Goal: Task Accomplishment & Management: Use online tool/utility

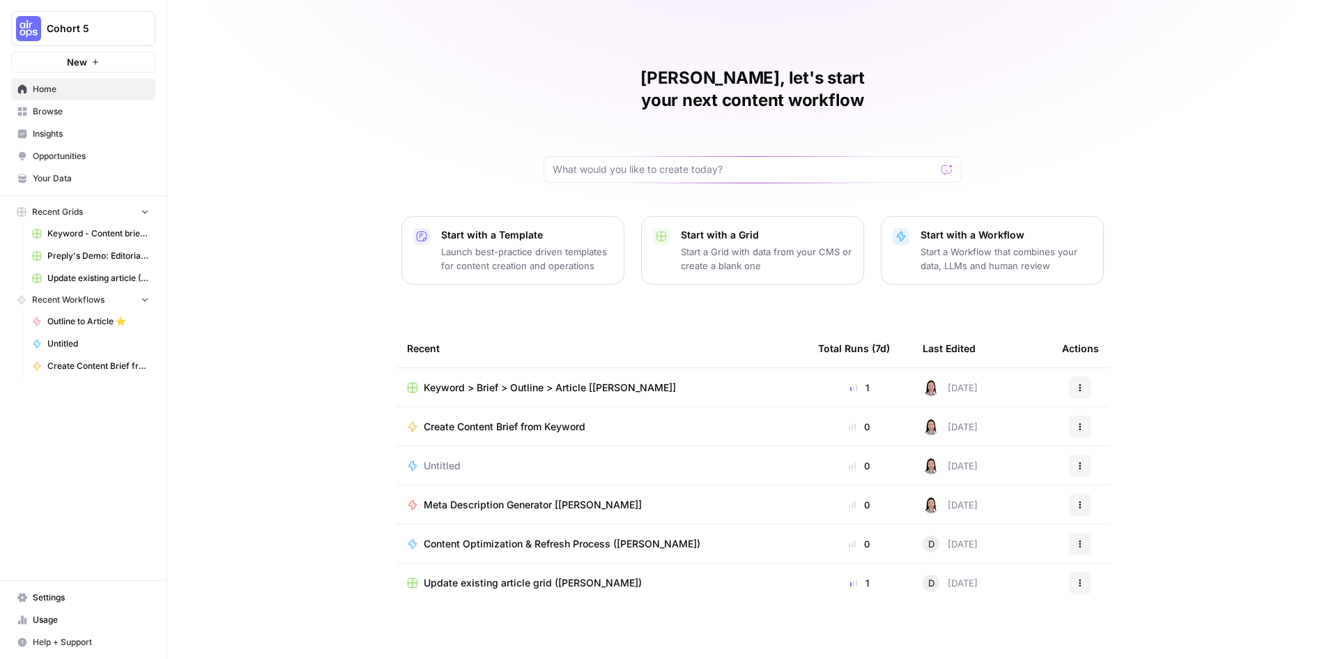
drag, startPoint x: 1077, startPoint y: 441, endPoint x: 1085, endPoint y: 446, distance: 10.1
click at [1080, 461] on icon "button" at bounding box center [1080, 465] width 8 height 8
click at [1124, 507] on span "Delete" at bounding box center [1152, 507] width 112 height 14
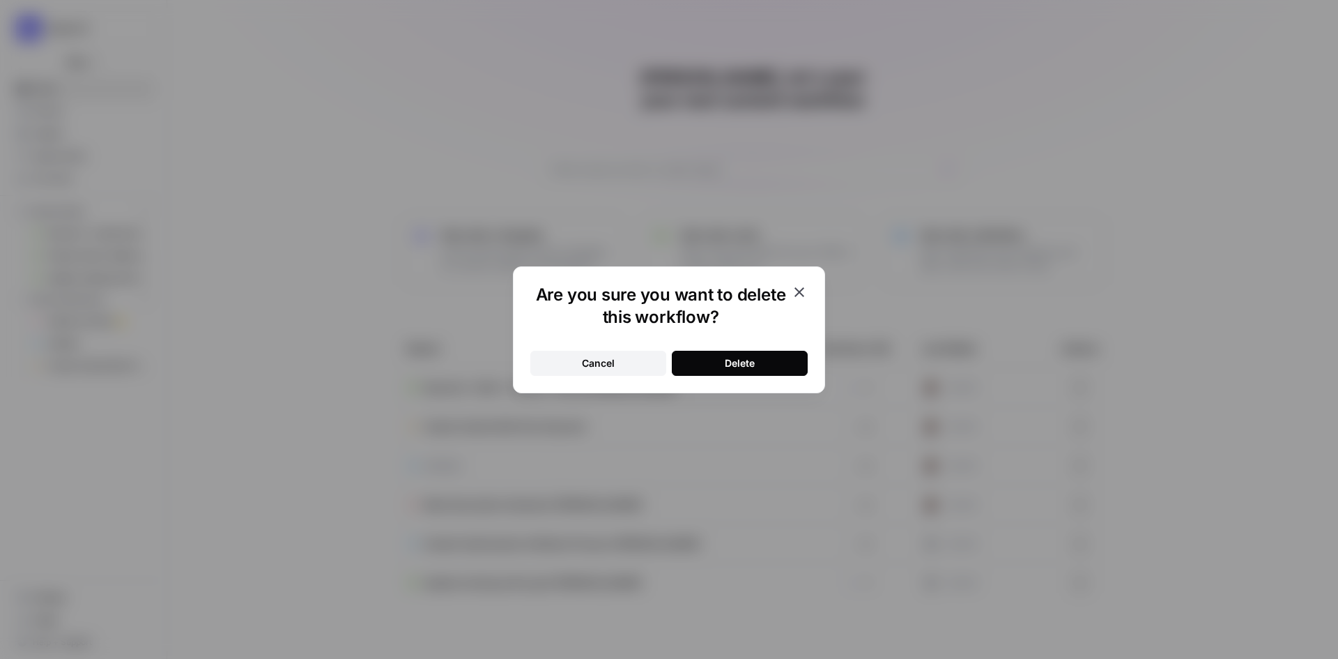
click at [747, 356] on div "Delete" at bounding box center [740, 363] width 30 height 14
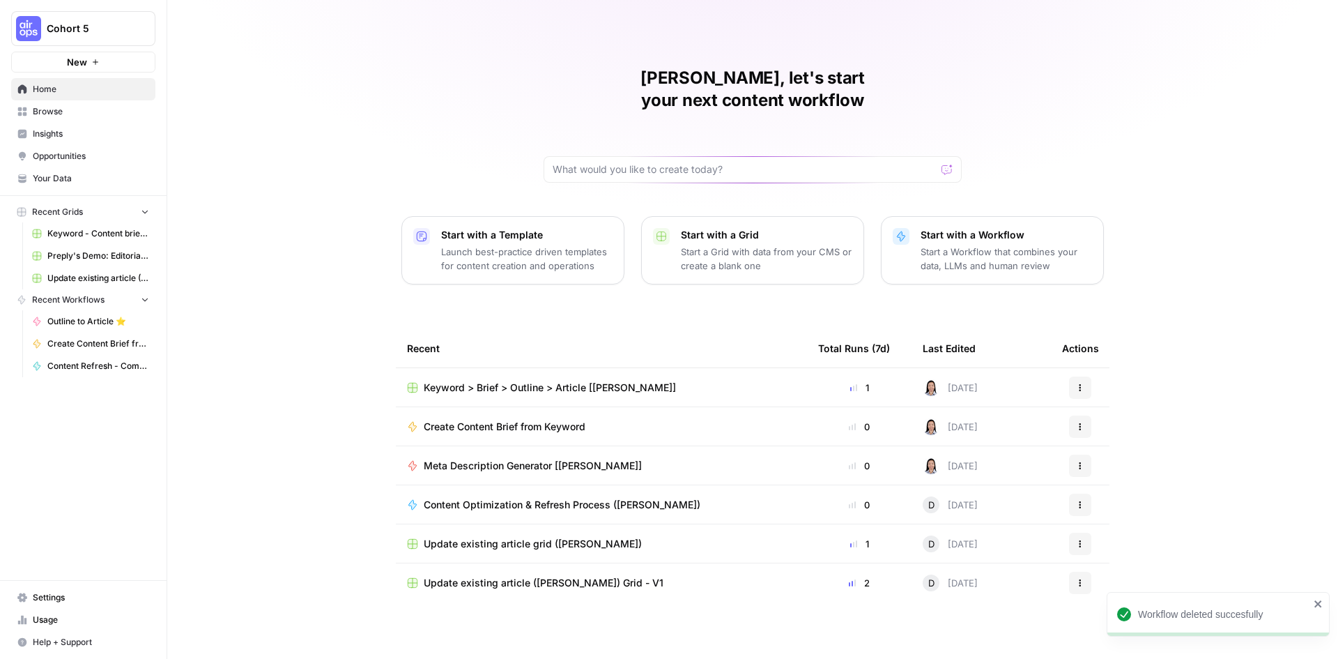
click at [1083, 461] on icon "button" at bounding box center [1080, 465] width 8 height 8
click at [1106, 507] on span "Delete" at bounding box center [1152, 507] width 112 height 14
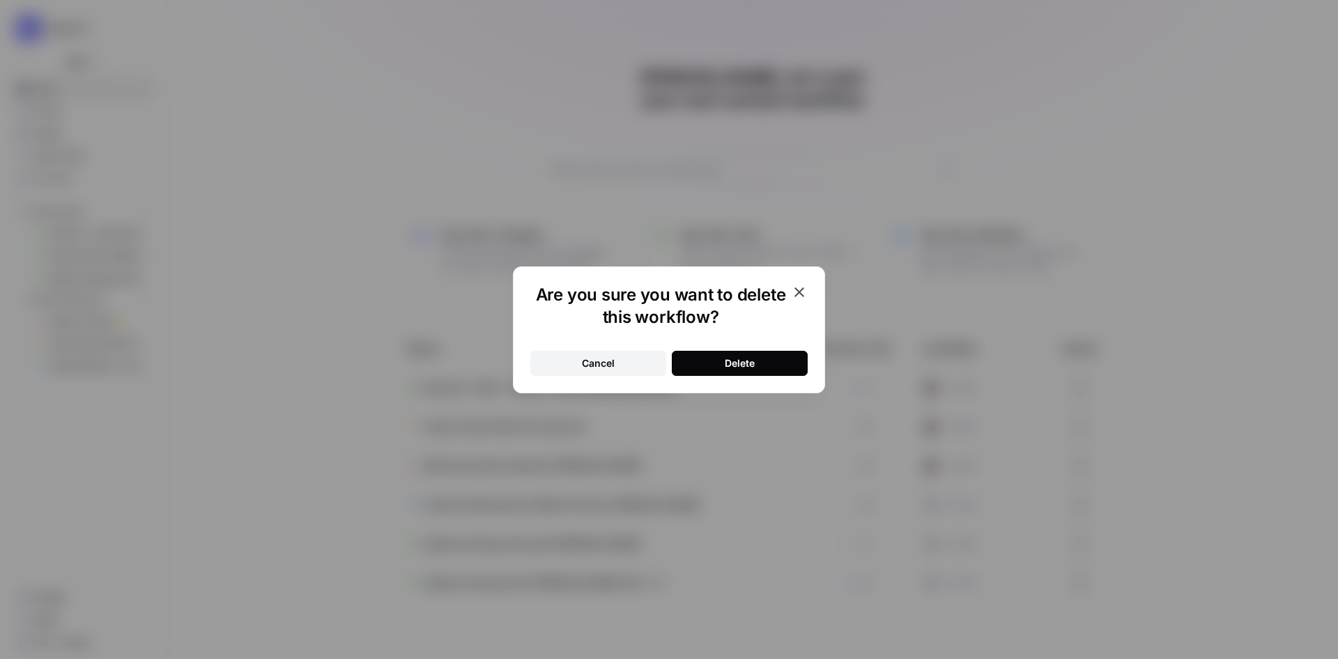
click at [747, 365] on div "Delete" at bounding box center [740, 363] width 30 height 14
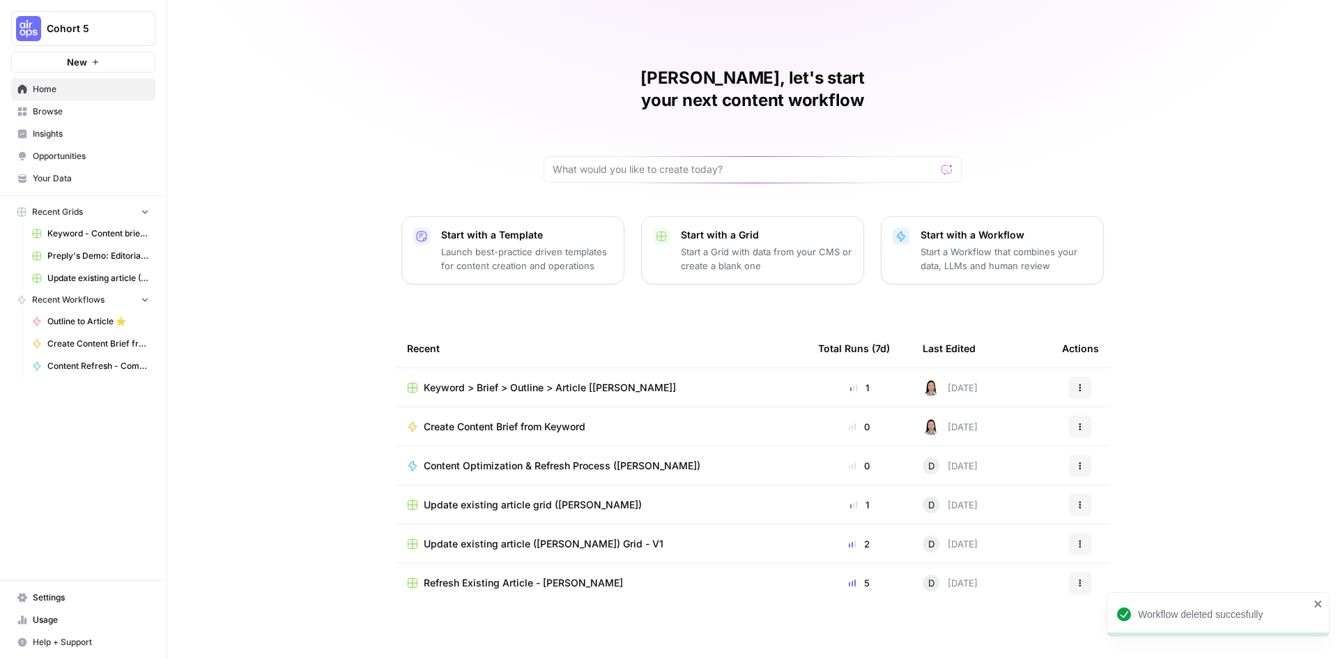
click at [1083, 422] on icon "button" at bounding box center [1080, 426] width 8 height 8
click at [1115, 561] on span "Delete" at bounding box center [1152, 558] width 112 height 14
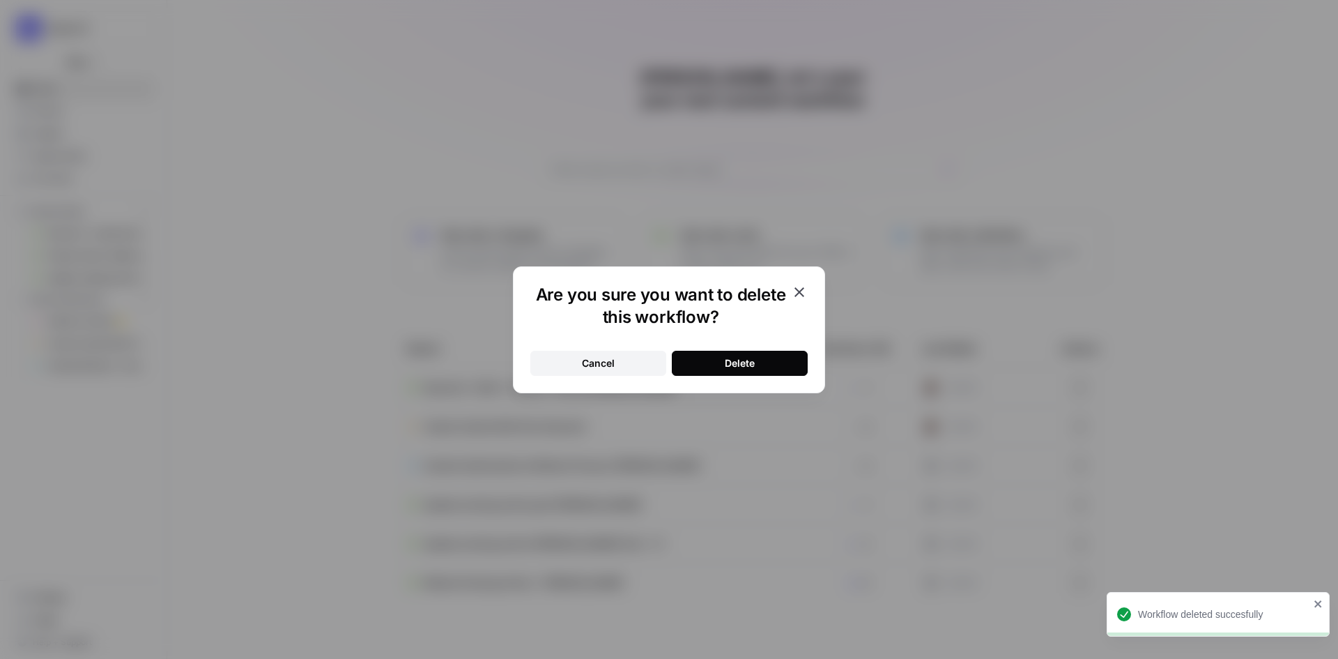
click at [758, 367] on button "Delete" at bounding box center [740, 363] width 136 height 25
click at [756, 360] on button "Delete" at bounding box center [740, 363] width 136 height 25
click at [800, 289] on icon "button" at bounding box center [799, 292] width 17 height 17
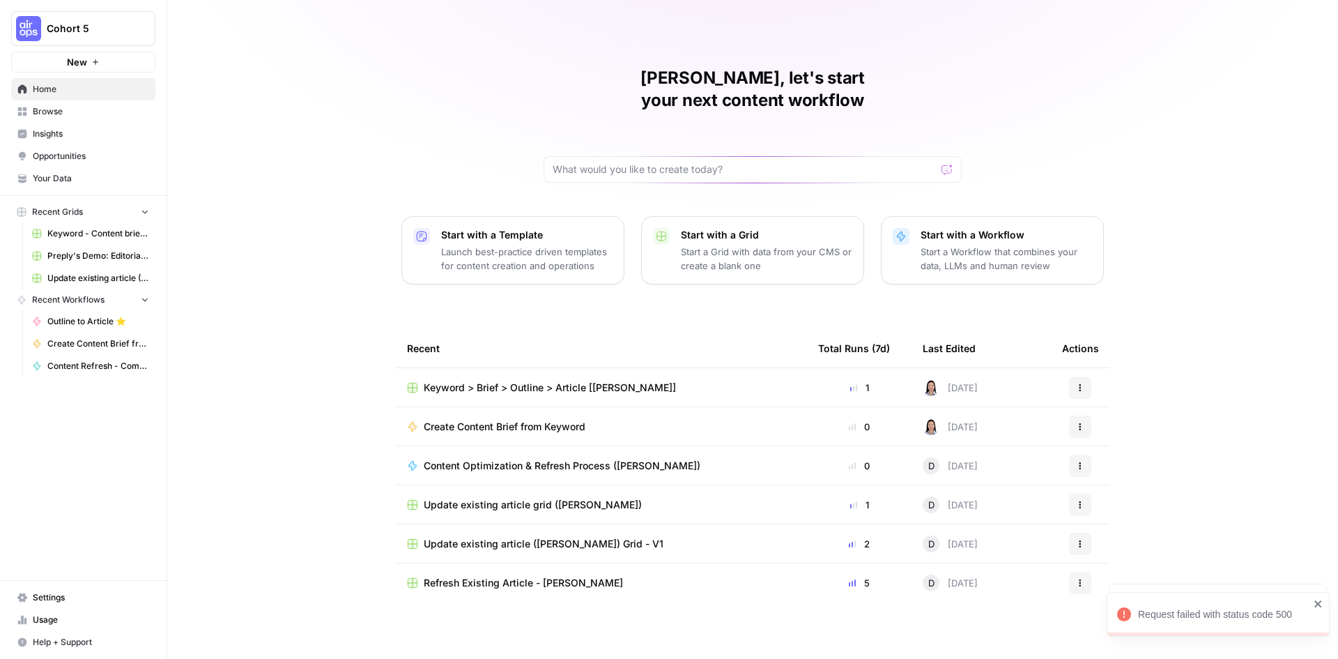
click at [521, 420] on span "Create Content Brief from Keyword" at bounding box center [505, 427] width 162 height 14
